Goal: Task Accomplishment & Management: Manage account settings

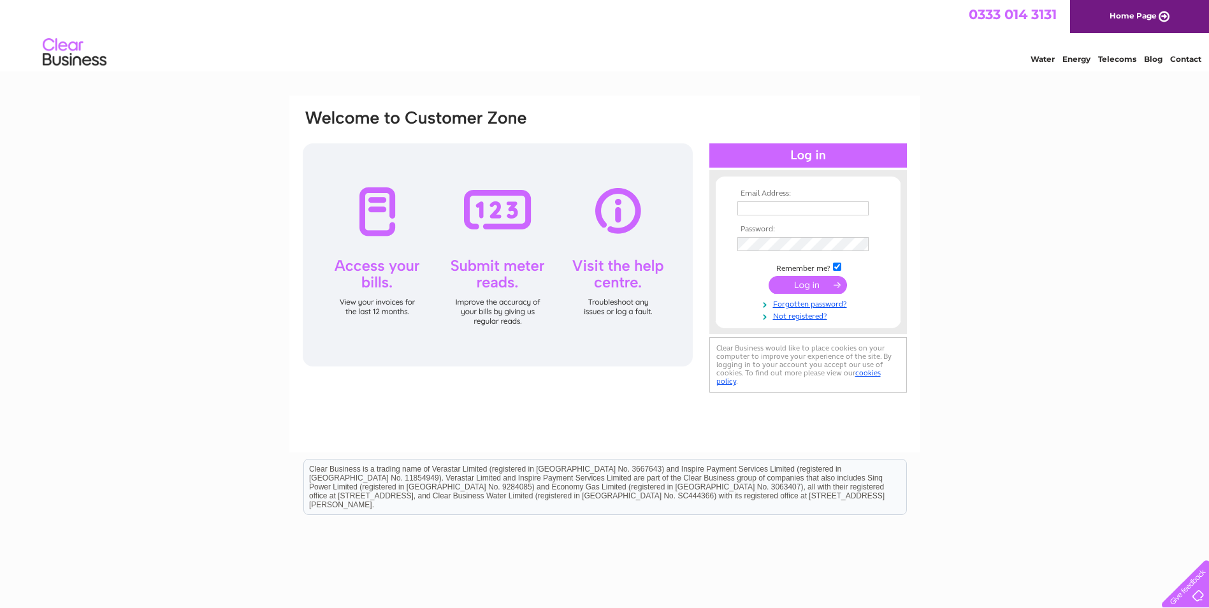
type input "[EMAIL_ADDRESS][DOMAIN_NAME]"
click at [798, 283] on input "submit" at bounding box center [807, 285] width 78 height 18
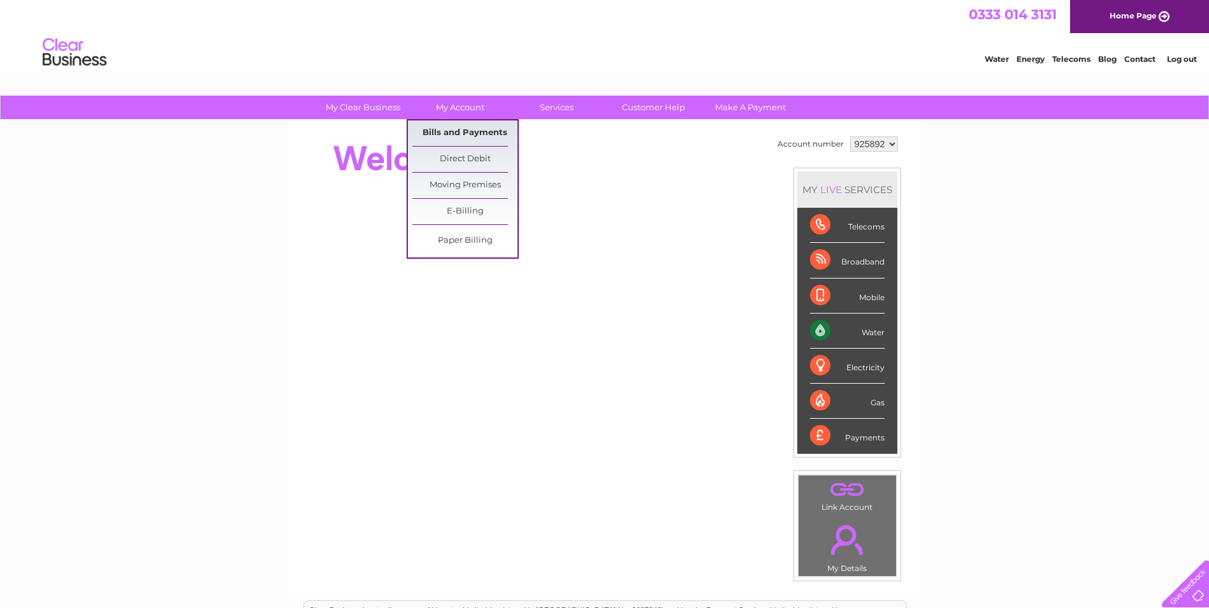
click at [470, 131] on link "Bills and Payments" at bounding box center [464, 132] width 105 height 25
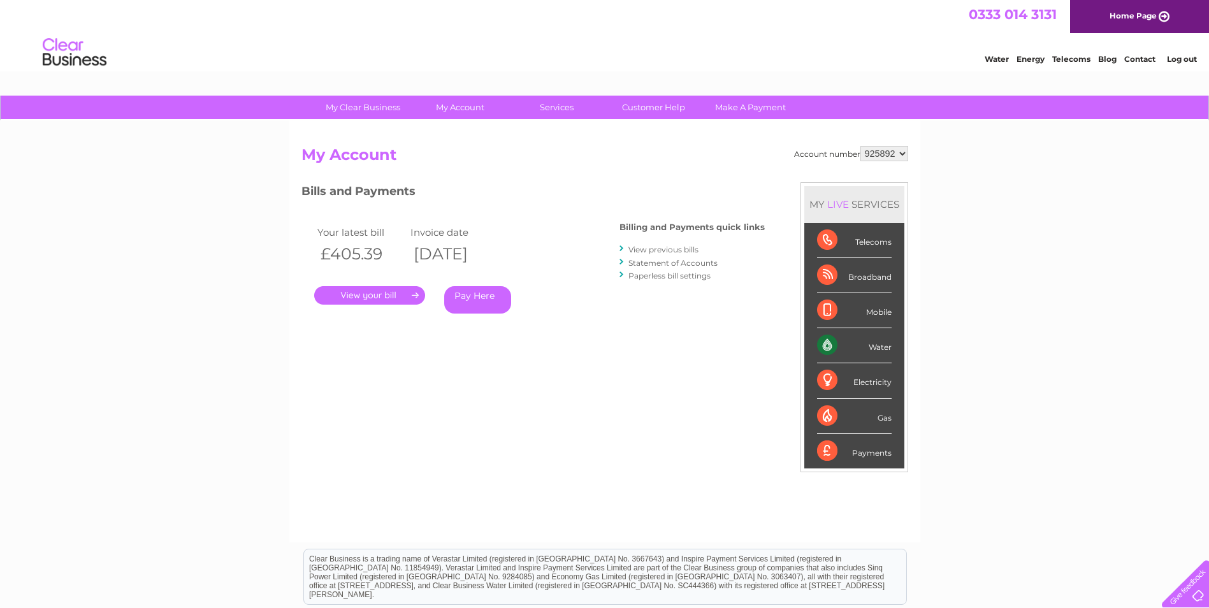
click at [367, 291] on link "." at bounding box center [369, 295] width 111 height 18
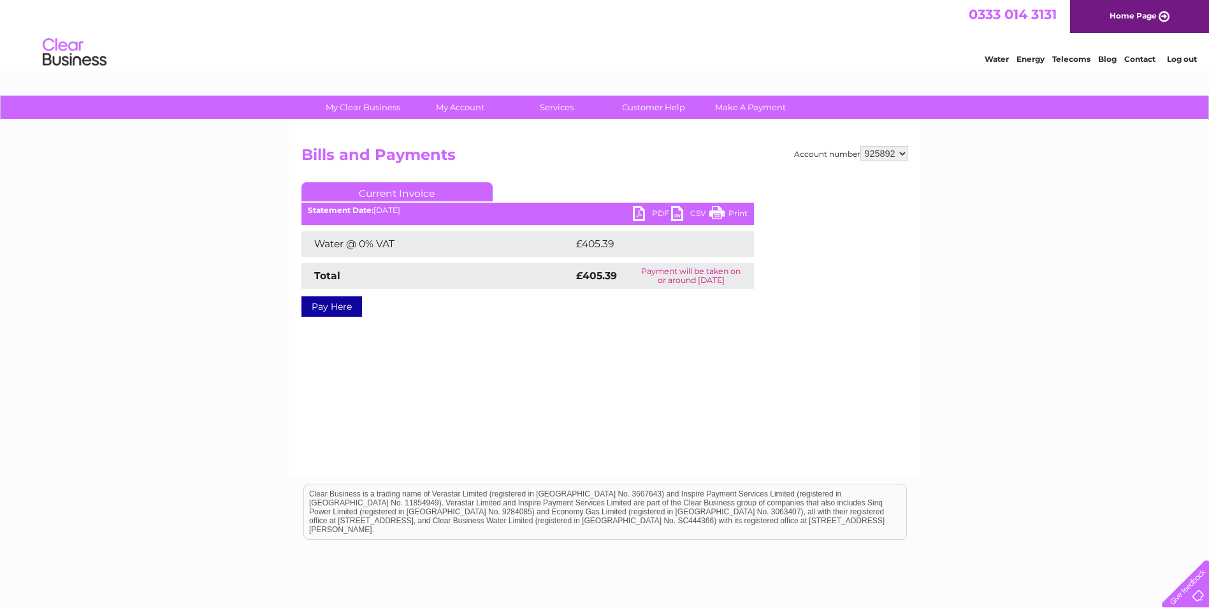
click at [658, 208] on link "PDF" at bounding box center [652, 215] width 38 height 18
